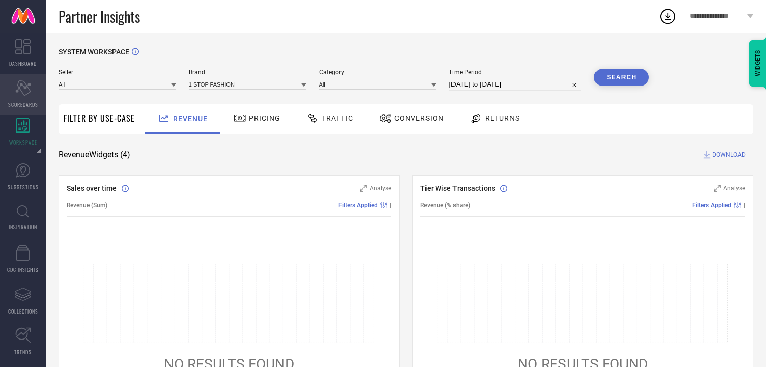
click at [16, 91] on icon at bounding box center [22, 87] width 15 height 15
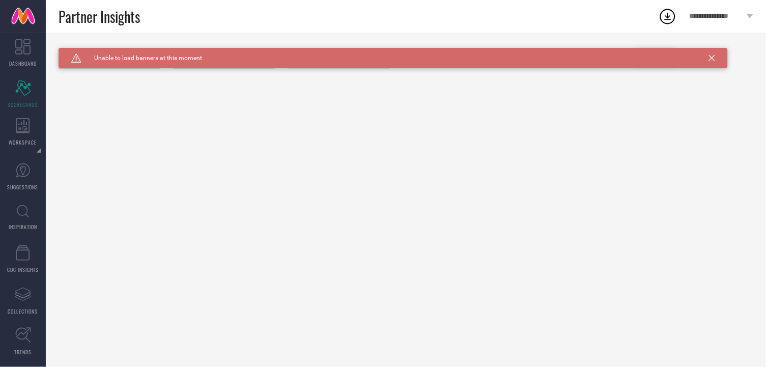
type input "All"
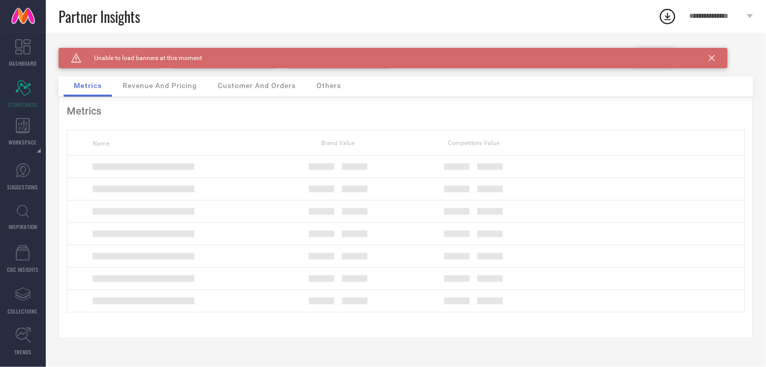
click at [716, 61] on div "Caution Created with Sketch. Unable to load banners at this moment" at bounding box center [394, 58] width 670 height 20
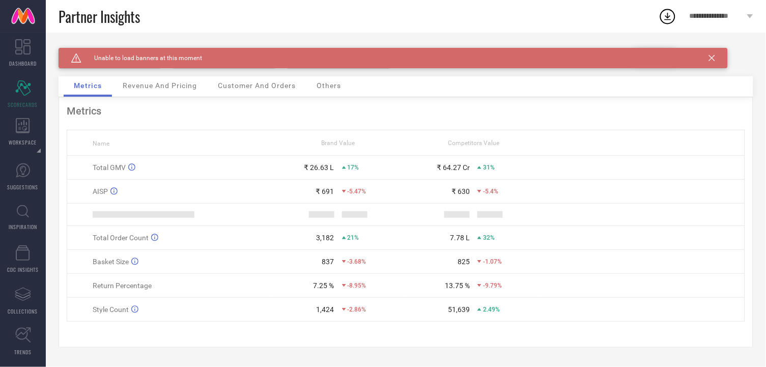
click at [713, 60] on icon at bounding box center [712, 58] width 6 height 6
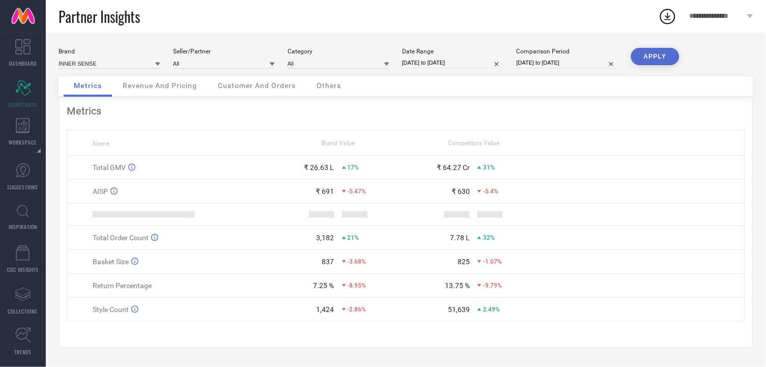
click at [474, 63] on input "[DATE] to [DATE]" at bounding box center [453, 63] width 102 height 11
select select "8"
select select "2025"
select select "9"
select select "2025"
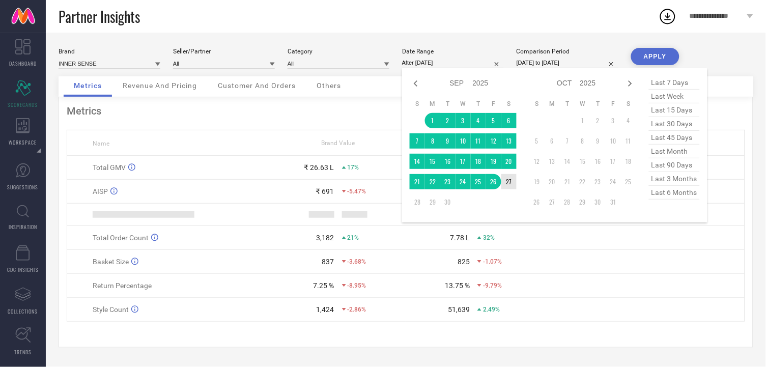
click at [511, 177] on td "27" at bounding box center [509, 181] width 15 height 15
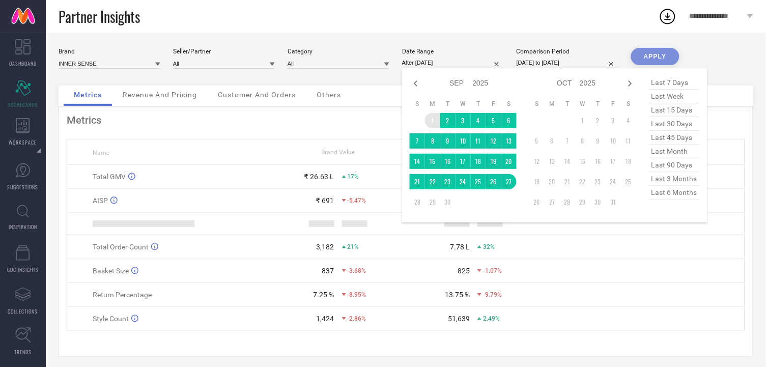
type input "[DATE] to [DATE]"
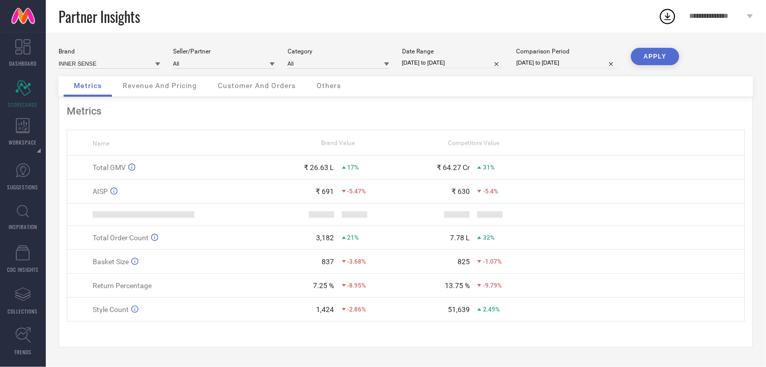
click at [661, 60] on button "APPLY" at bounding box center [655, 56] width 48 height 17
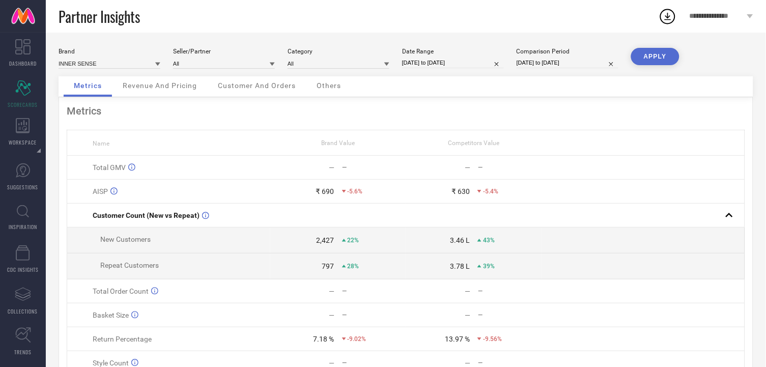
click at [664, 53] on button "APPLY" at bounding box center [655, 56] width 48 height 17
click at [459, 72] on div "Brand INNER SENSE Seller/Partner All Category All Date Range [DATE] to [DATE] C…" at bounding box center [406, 62] width 695 height 29
click at [466, 65] on input "[DATE] to [DATE]" at bounding box center [453, 63] width 102 height 11
select select "8"
select select "2025"
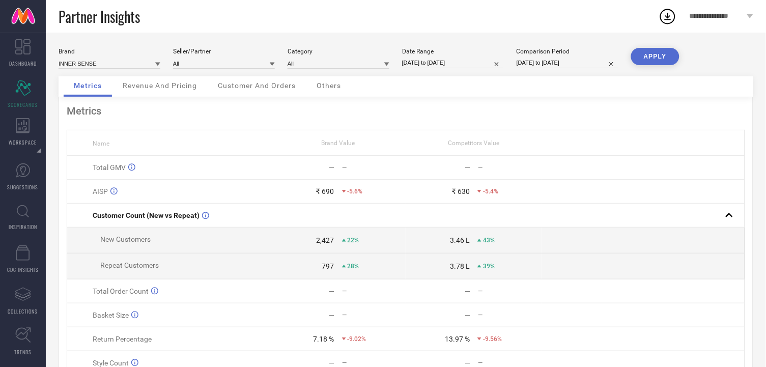
select select "9"
select select "2025"
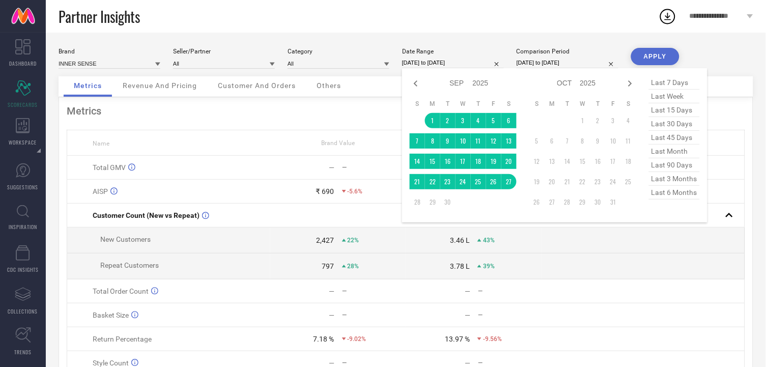
click at [319, 127] on div "Metrics Name Brand Value Competitors Value Total GMV — — — — AISP ₹ 690 -5.6% ₹…" at bounding box center [406, 249] width 695 height 304
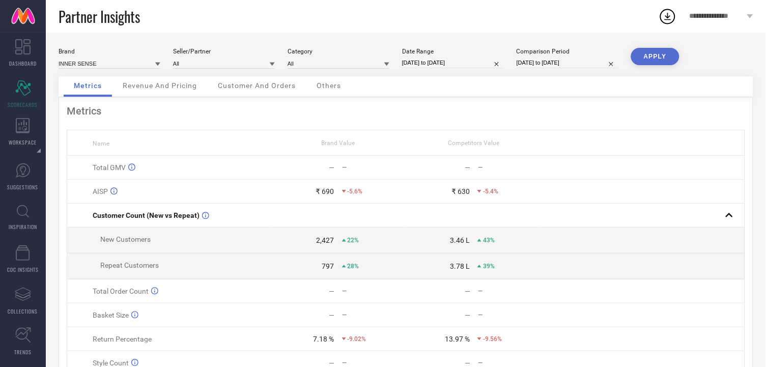
click at [637, 64] on button "APPLY" at bounding box center [655, 56] width 48 height 17
click at [445, 59] on input "[DATE] to [DATE]" at bounding box center [453, 63] width 102 height 11
select select "8"
select select "2025"
select select "9"
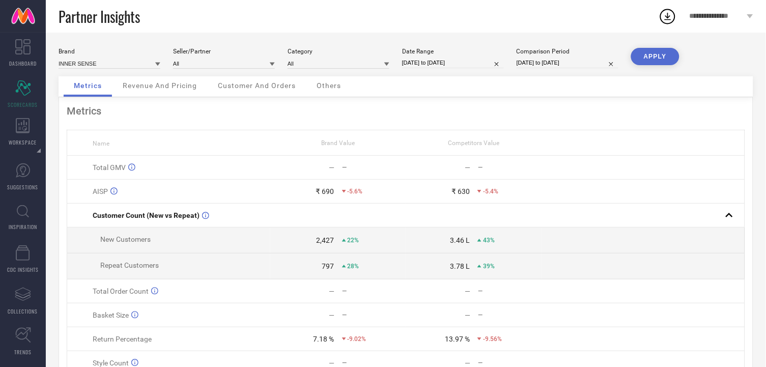
select select "2025"
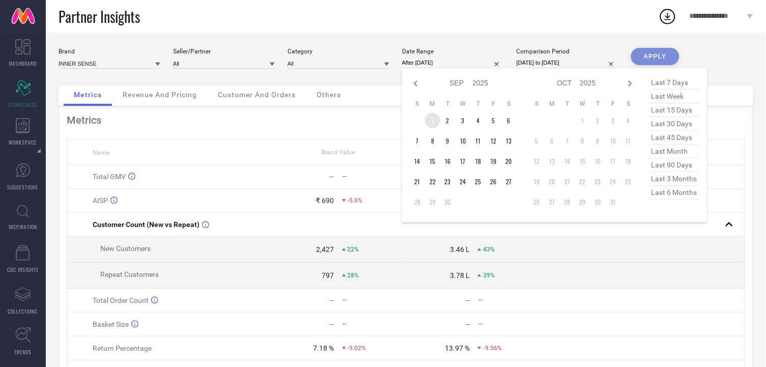
click at [430, 114] on td "1" at bounding box center [432, 120] width 15 height 15
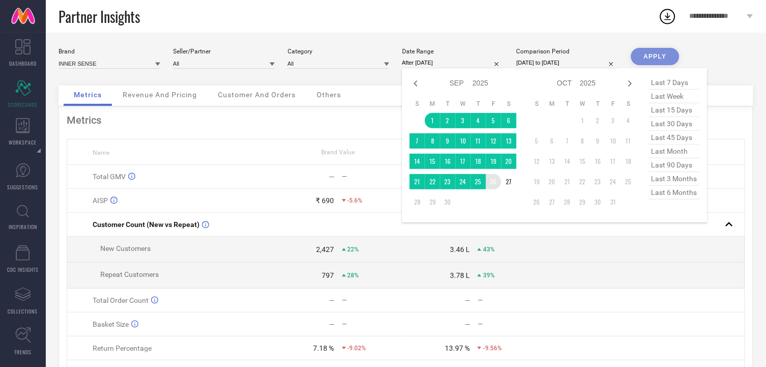
type input "[DATE] to [DATE]"
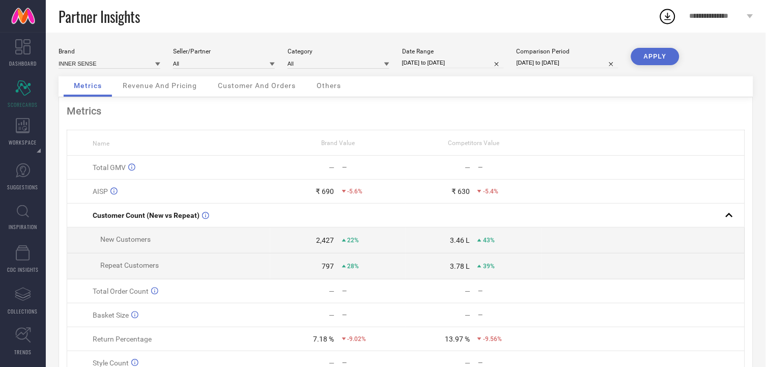
click at [656, 70] on div "APPLY" at bounding box center [655, 62] width 48 height 29
click at [664, 59] on button "APPLY" at bounding box center [655, 56] width 48 height 17
select select "8"
select select "2025"
select select "9"
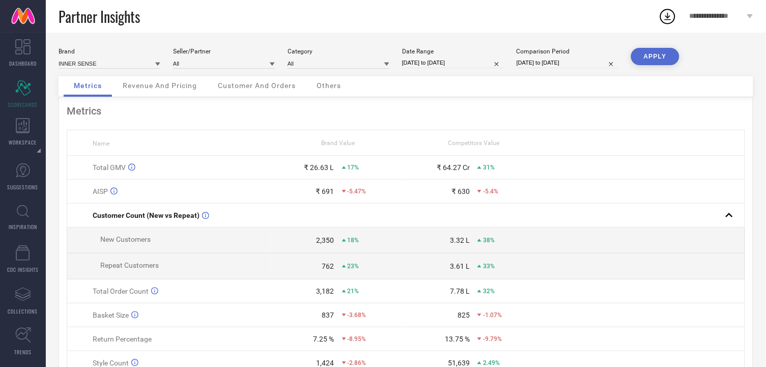
select select "2025"
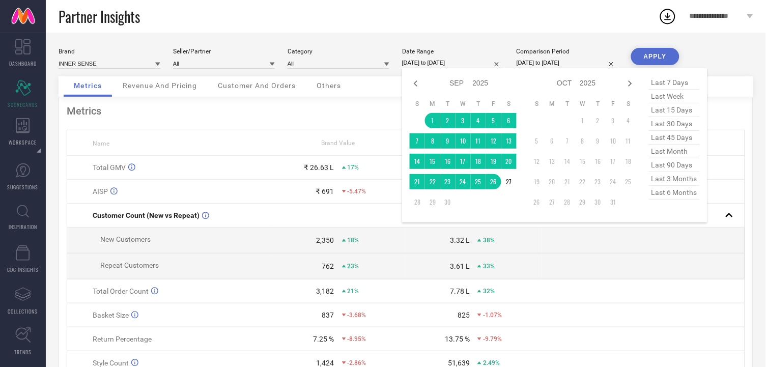
click at [487, 62] on input "[DATE] to [DATE]" at bounding box center [453, 63] width 102 height 11
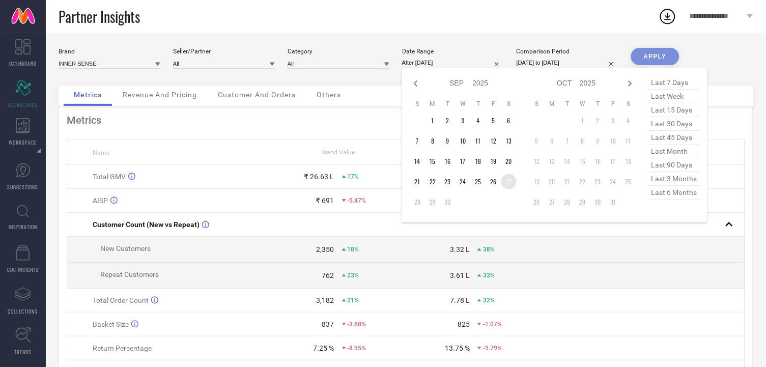
click at [514, 186] on table "S M T W T F S 1 2 3 4 5 6 7 8 9 10 11 12 13 14 15 16 17 18 19 20 21 22 23 24 25…" at bounding box center [463, 155] width 107 height 120
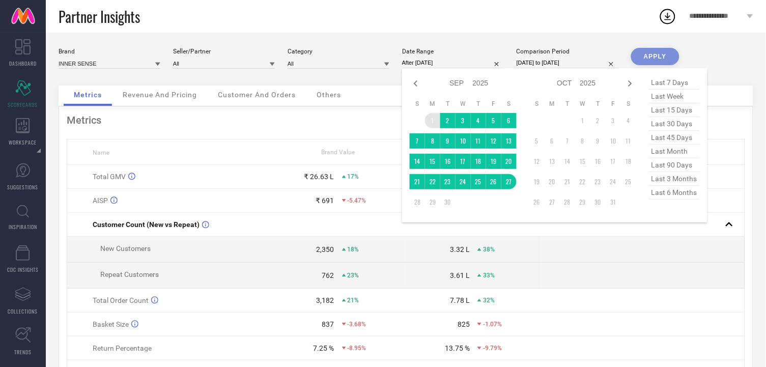
type input "[DATE] to [DATE]"
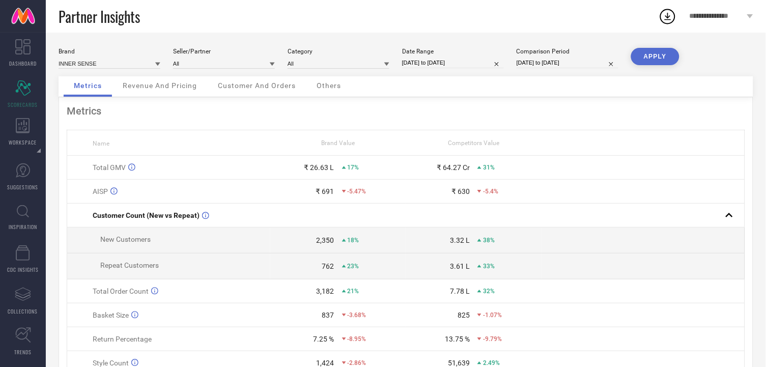
click at [652, 61] on button "APPLY" at bounding box center [655, 56] width 48 height 17
select select "8"
select select "2025"
select select "9"
select select "2025"
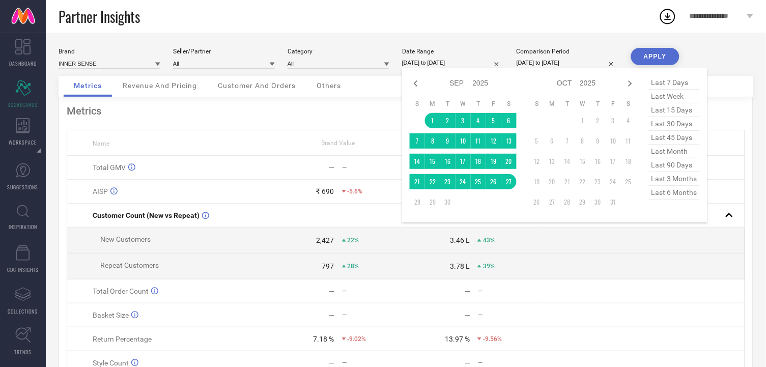
click at [466, 62] on input "[DATE] to [DATE]" at bounding box center [453, 63] width 102 height 11
click at [663, 56] on button "APPLY" at bounding box center [655, 56] width 48 height 17
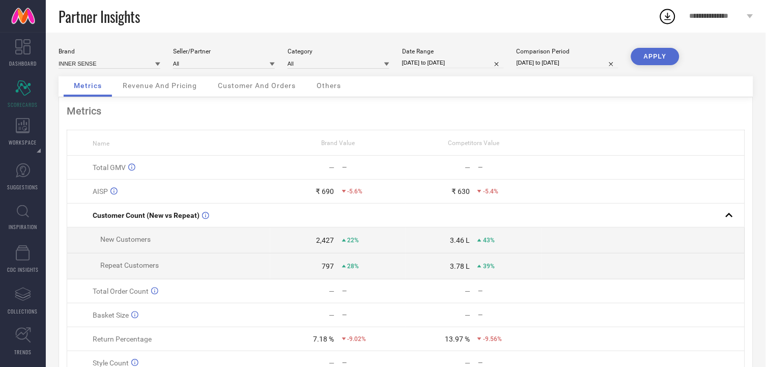
select select "8"
select select "2025"
select select "9"
select select "2025"
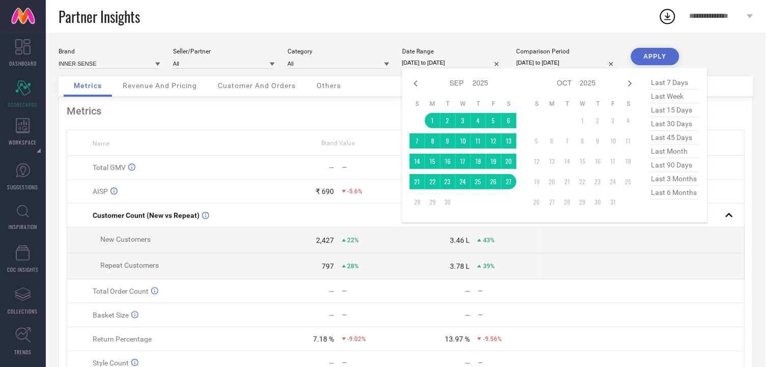
click at [454, 59] on input "[DATE] to [DATE]" at bounding box center [453, 63] width 102 height 11
click at [491, 183] on td "26" at bounding box center [493, 181] width 15 height 15
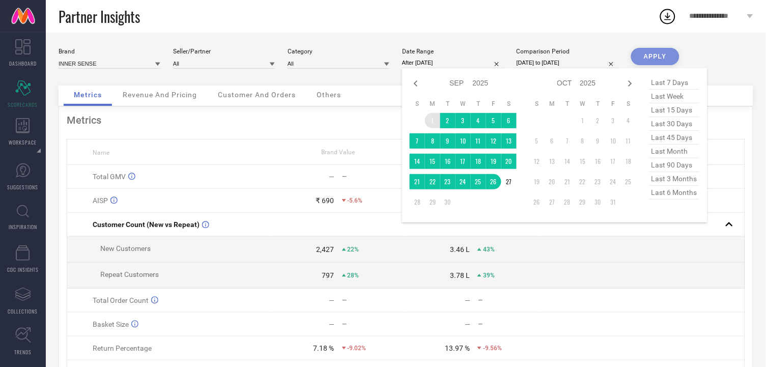
type input "[DATE] to [DATE]"
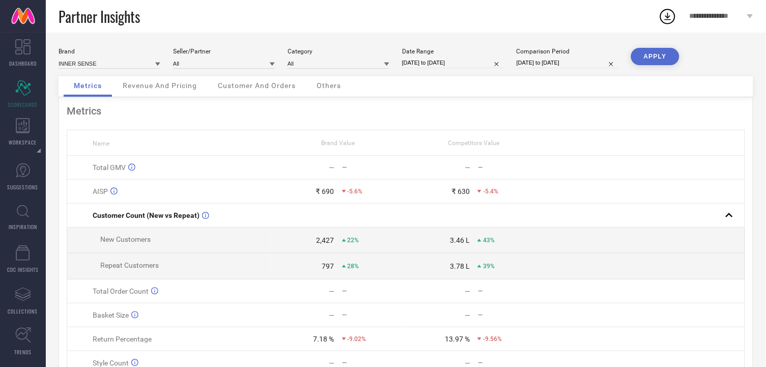
click at [649, 60] on button "APPLY" at bounding box center [655, 56] width 48 height 17
